Goal: Find specific page/section: Find specific page/section

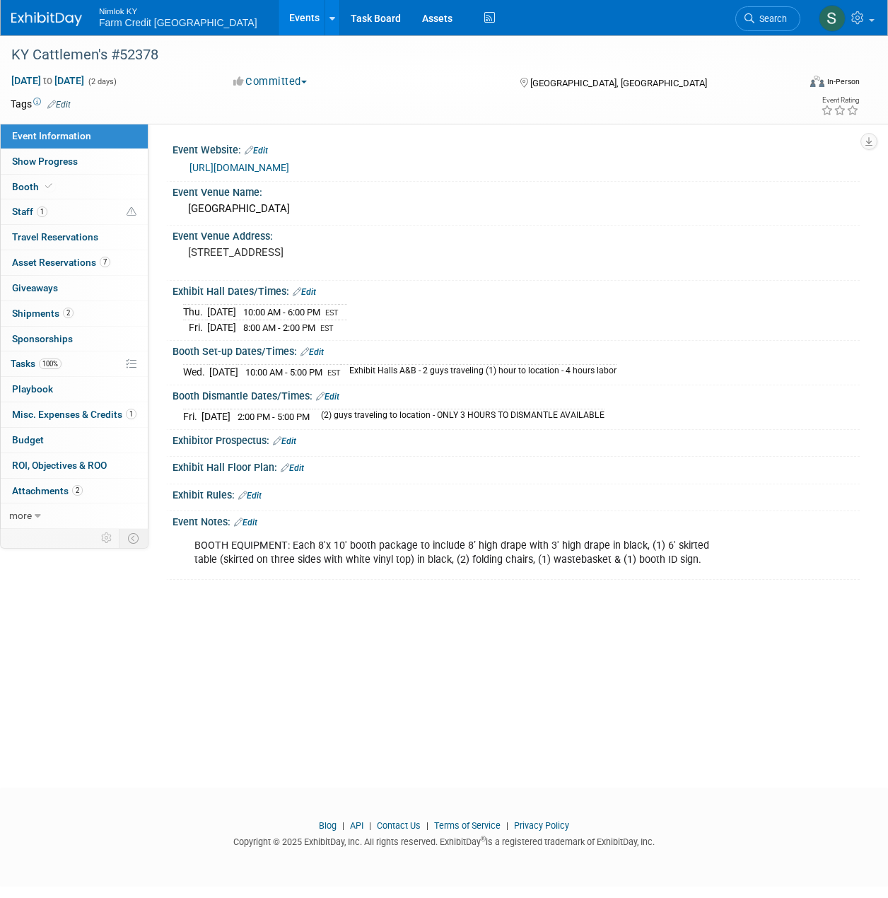
click at [279, 17] on link "Events" at bounding box center [305, 17] width 52 height 35
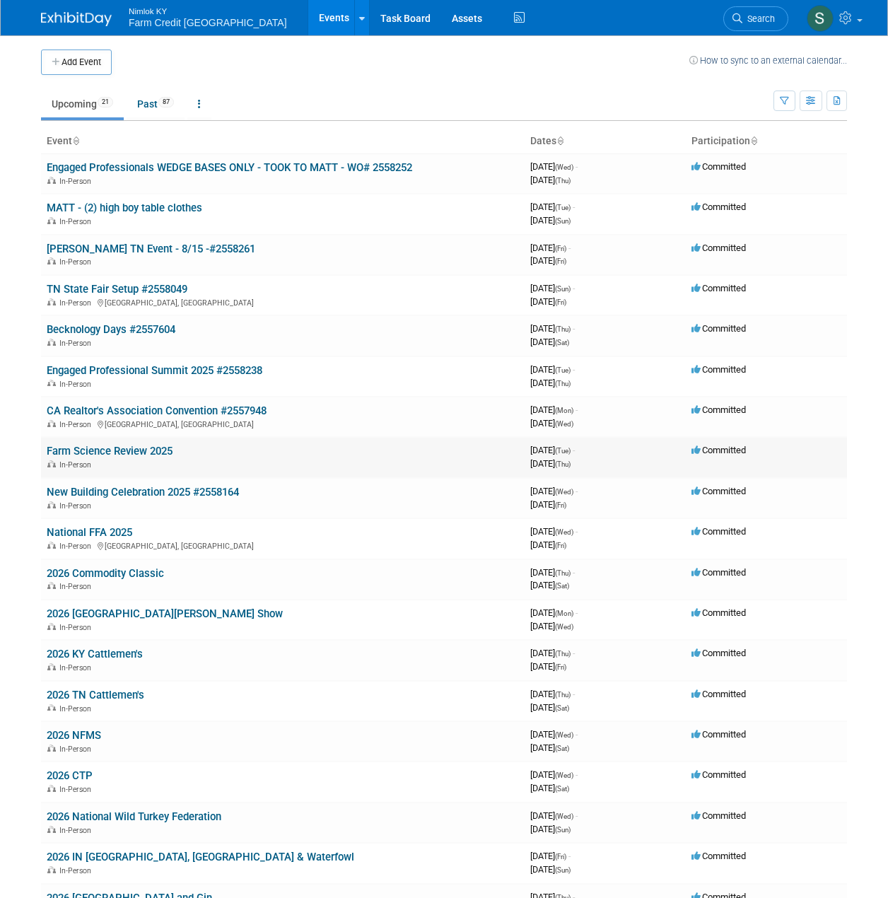
click at [80, 450] on link "Farm Science Review 2025" at bounding box center [110, 451] width 126 height 13
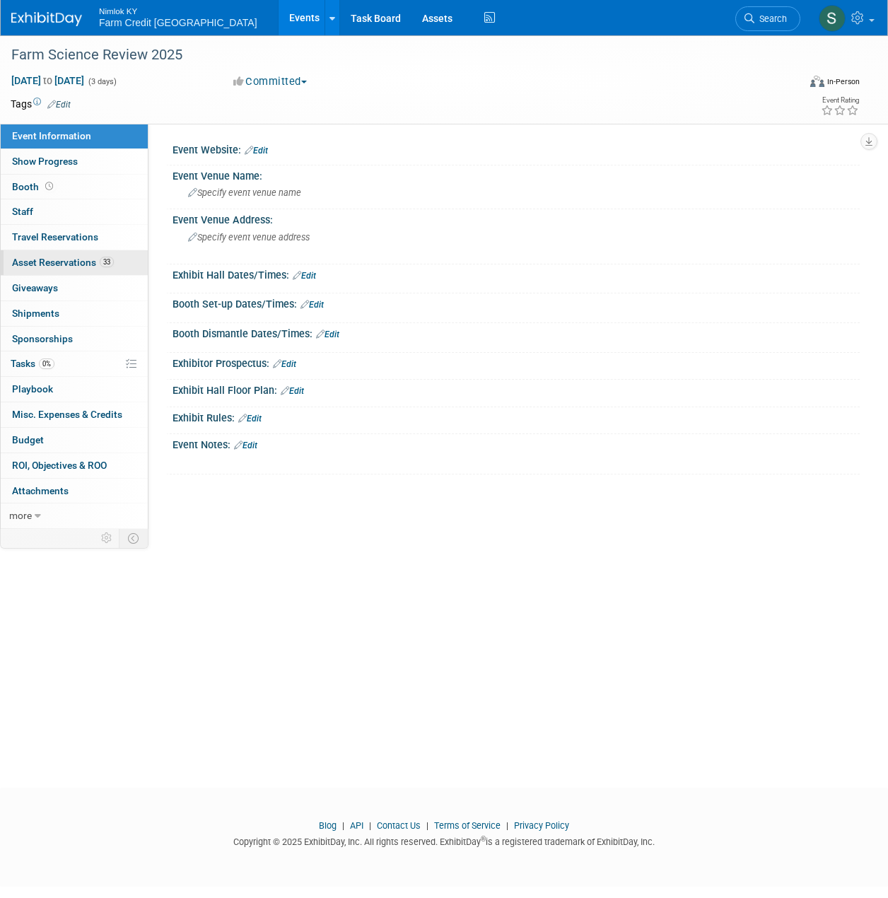
click at [56, 269] on link "33 Asset Reservations 33" at bounding box center [74, 262] width 147 height 25
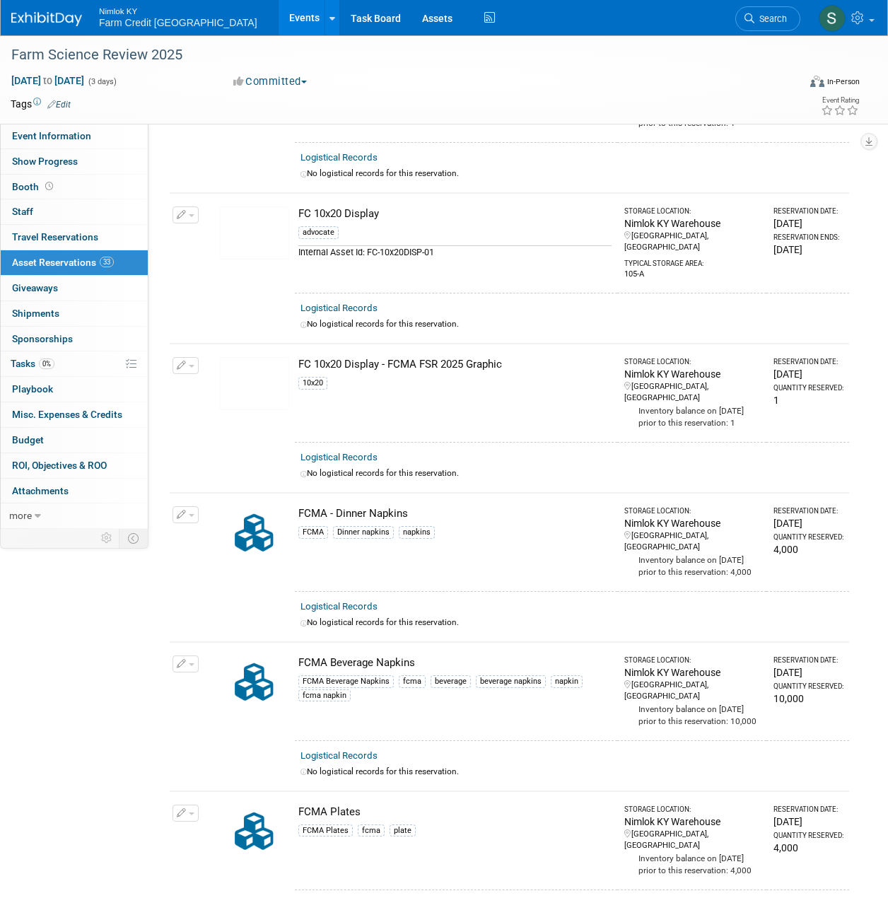
scroll to position [2051, 0]
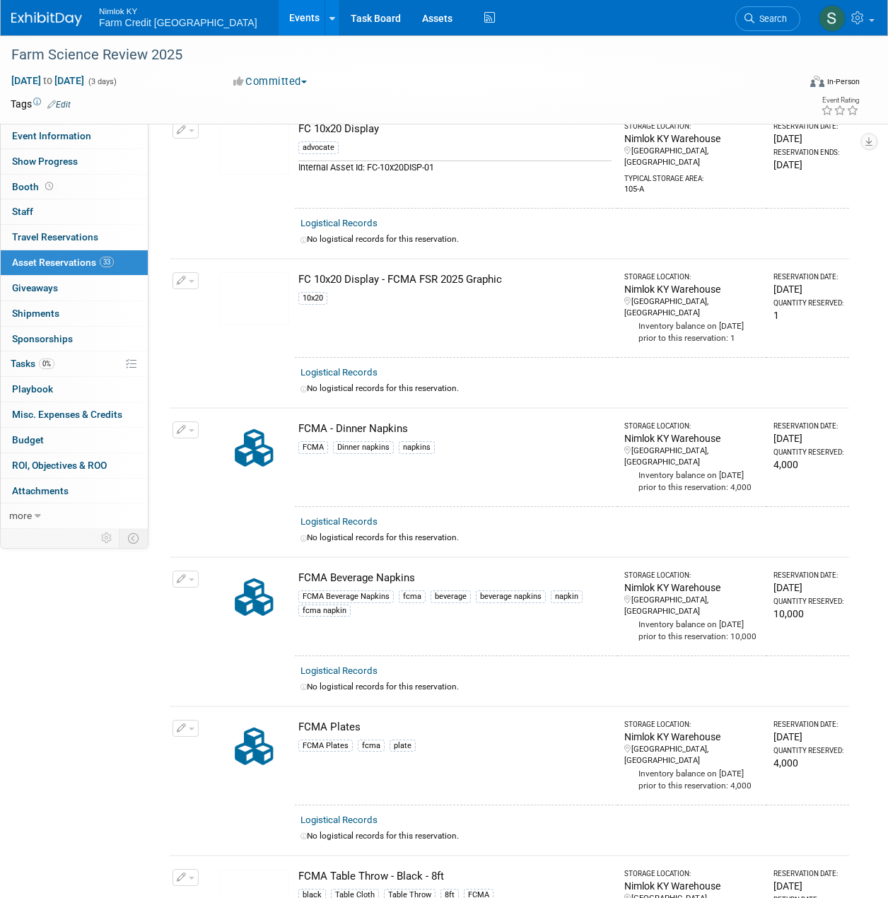
click at [254, 272] on img at bounding box center [254, 298] width 70 height 53
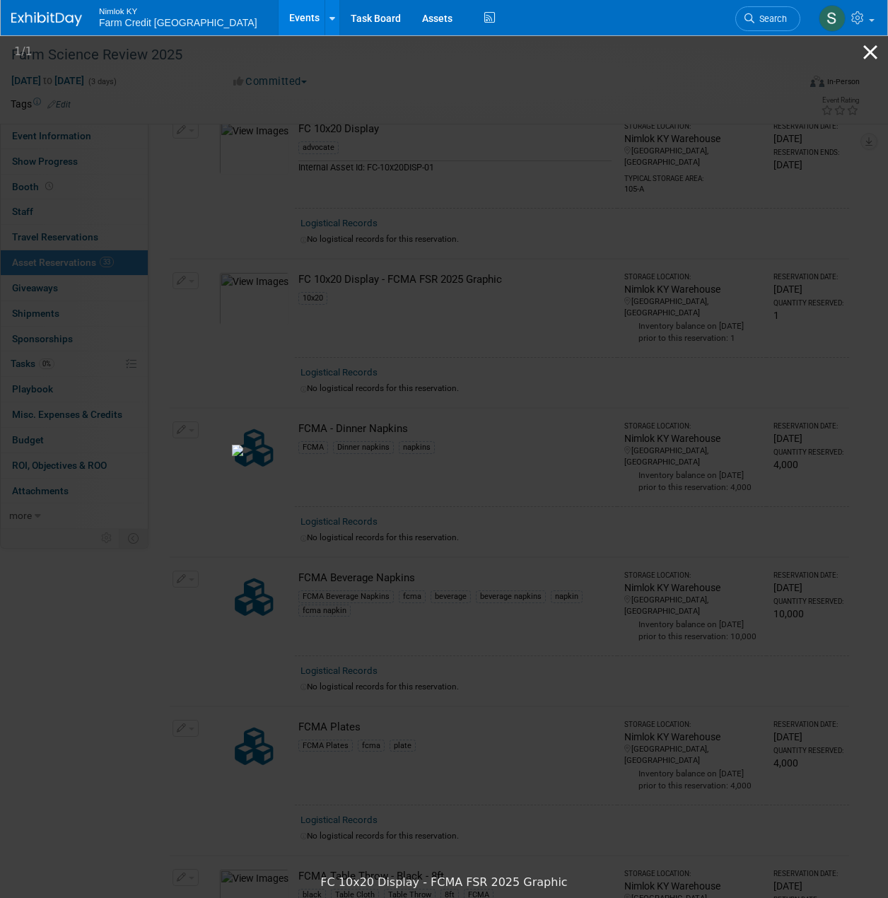
click at [873, 50] on button "Close gallery" at bounding box center [870, 51] width 35 height 33
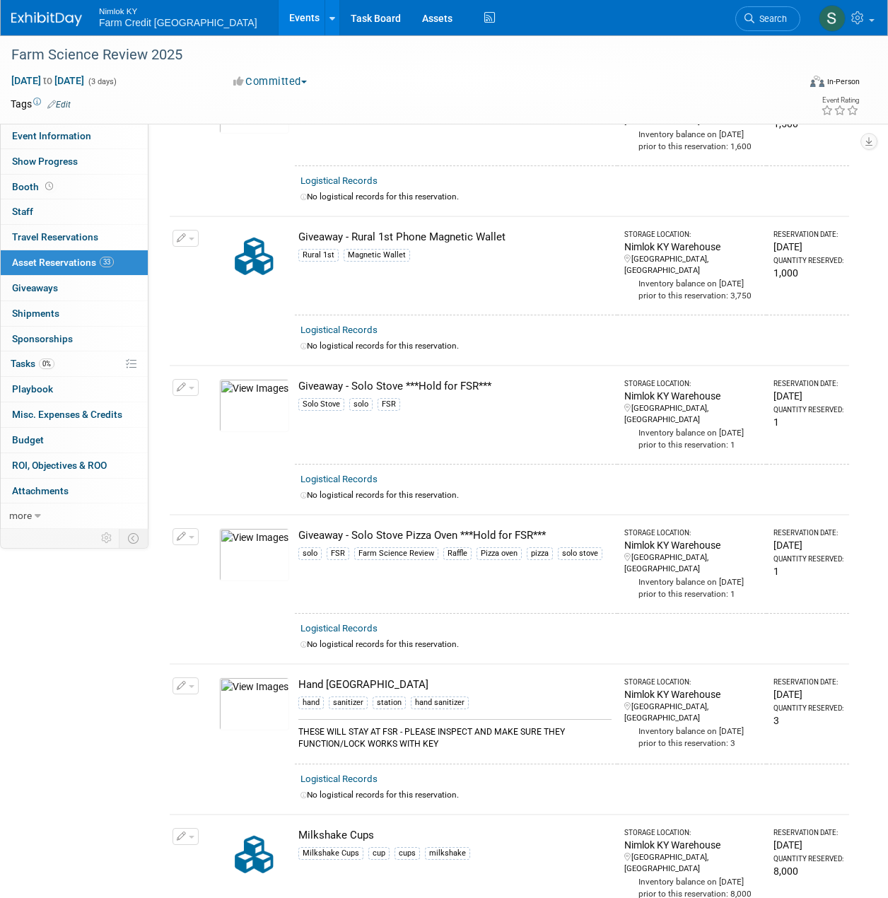
scroll to position [3794, 0]
